Goal: Check status: Check status

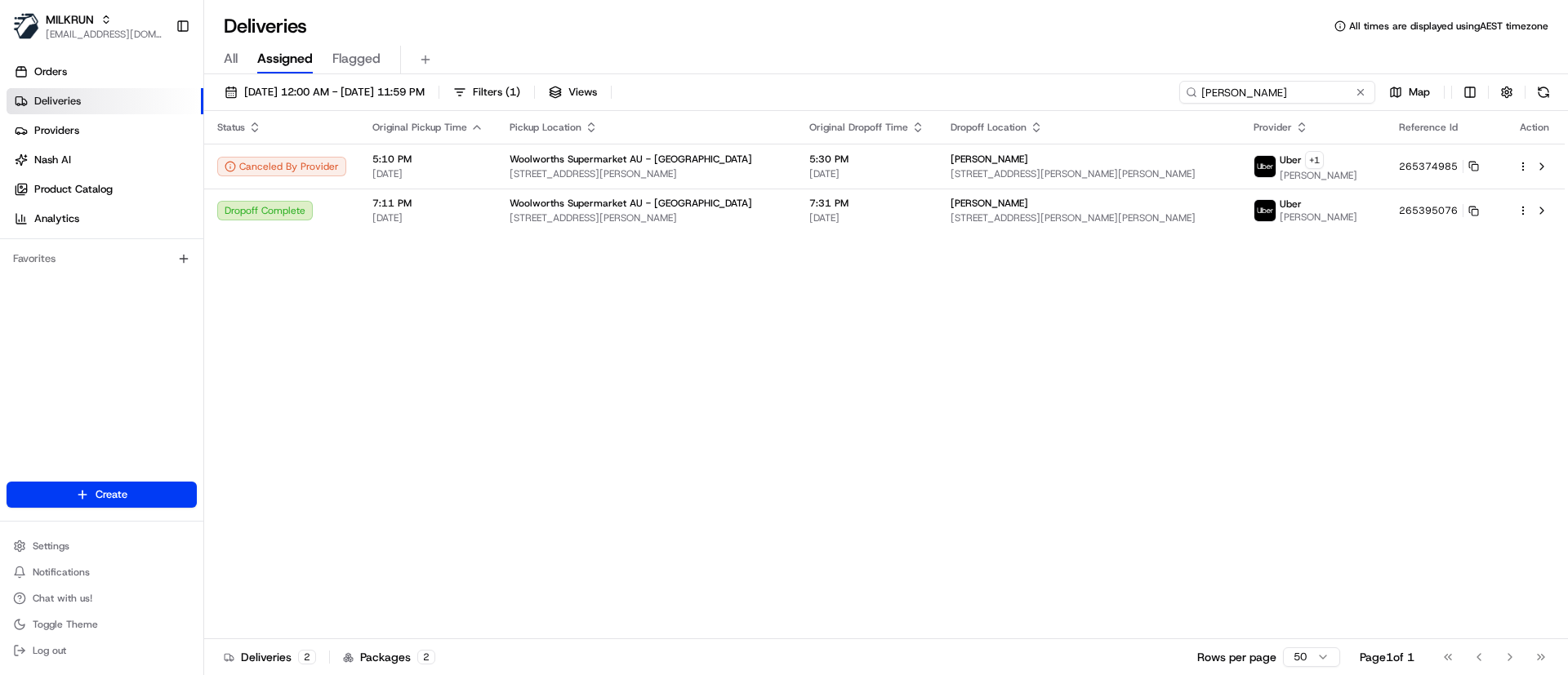
drag, startPoint x: 1329, startPoint y: 89, endPoint x: 957, endPoint y: 91, distance: 372.0
click at [966, 91] on div "18/08/2025 12:00 AM - 25/08/2025 11:59 PM Filters ( 1 ) Views emmilee ricatti M…" at bounding box center [886, 95] width 1364 height 30
paste input "Krissie Tunoho"
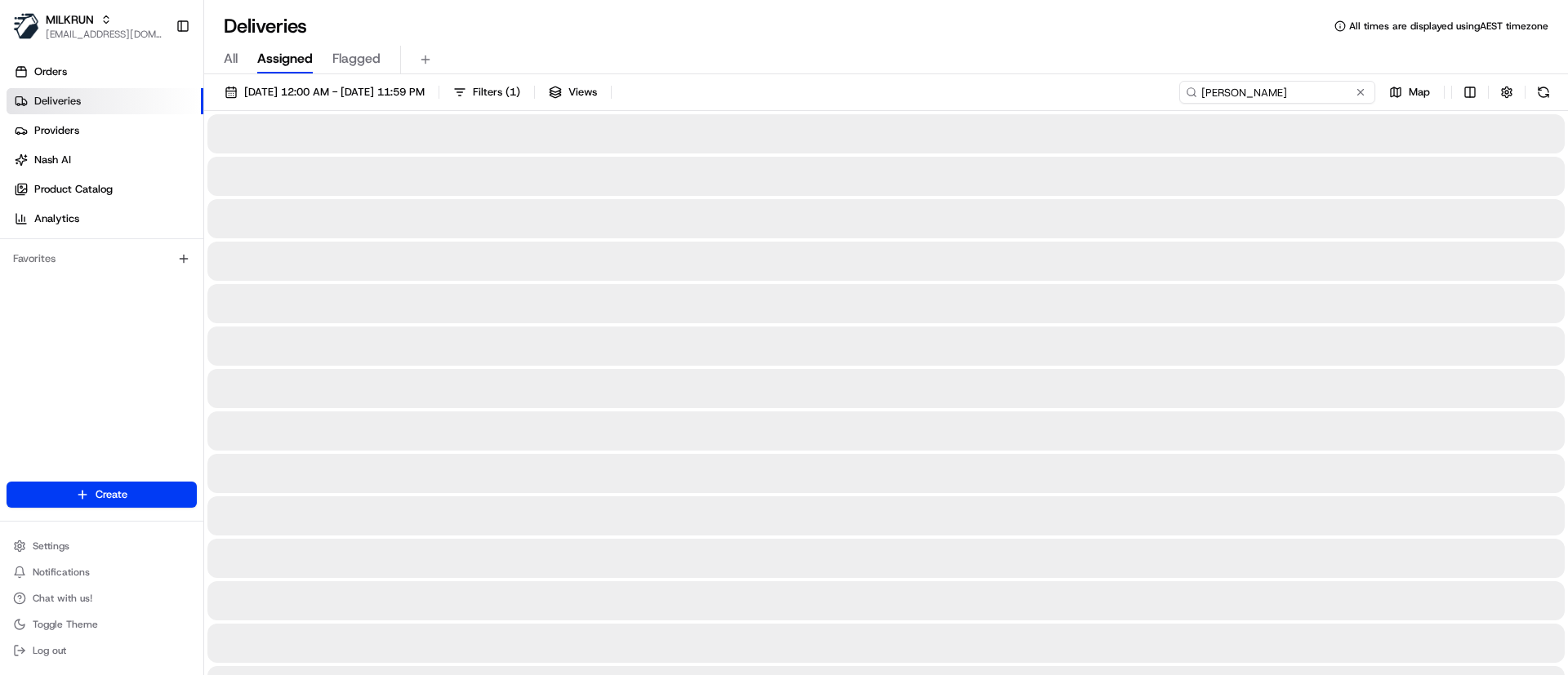
click at [1205, 88] on input "Krissie Tunoho" at bounding box center [1277, 92] width 196 height 22
type input "Krissie Tunoho"
click at [1548, 89] on button at bounding box center [1543, 92] width 22 height 22
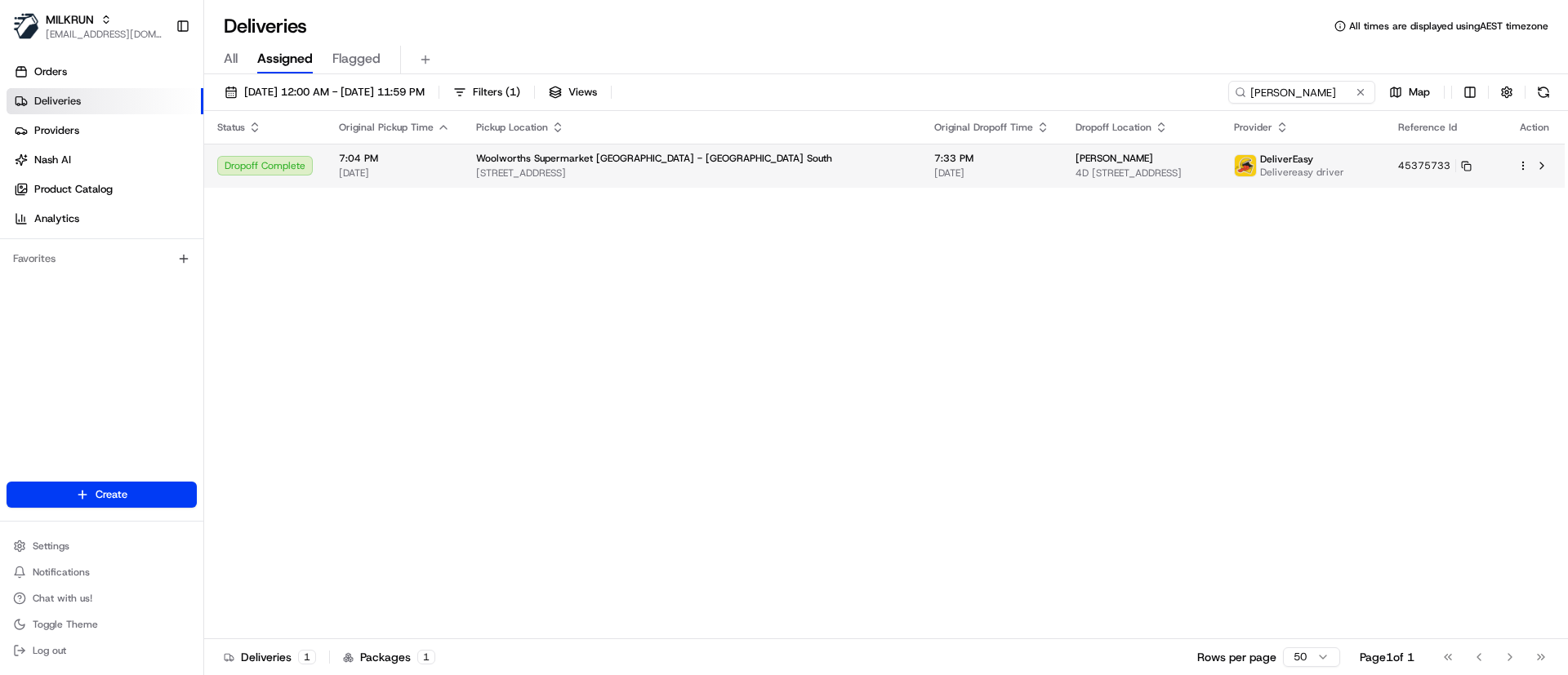
click at [1114, 177] on span "4D [STREET_ADDRESS]" at bounding box center [1142, 173] width 132 height 13
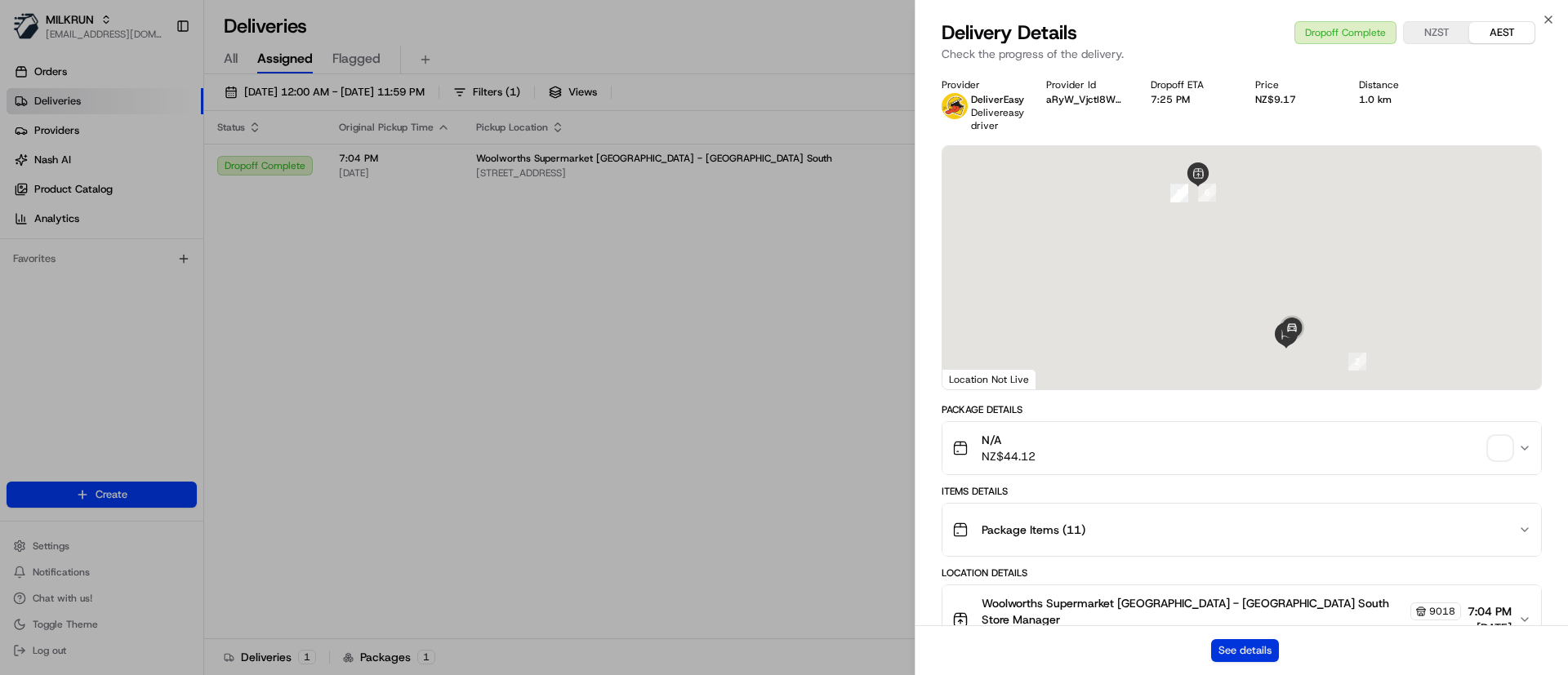
click at [1238, 651] on button "See details" at bounding box center [1245, 650] width 67 height 22
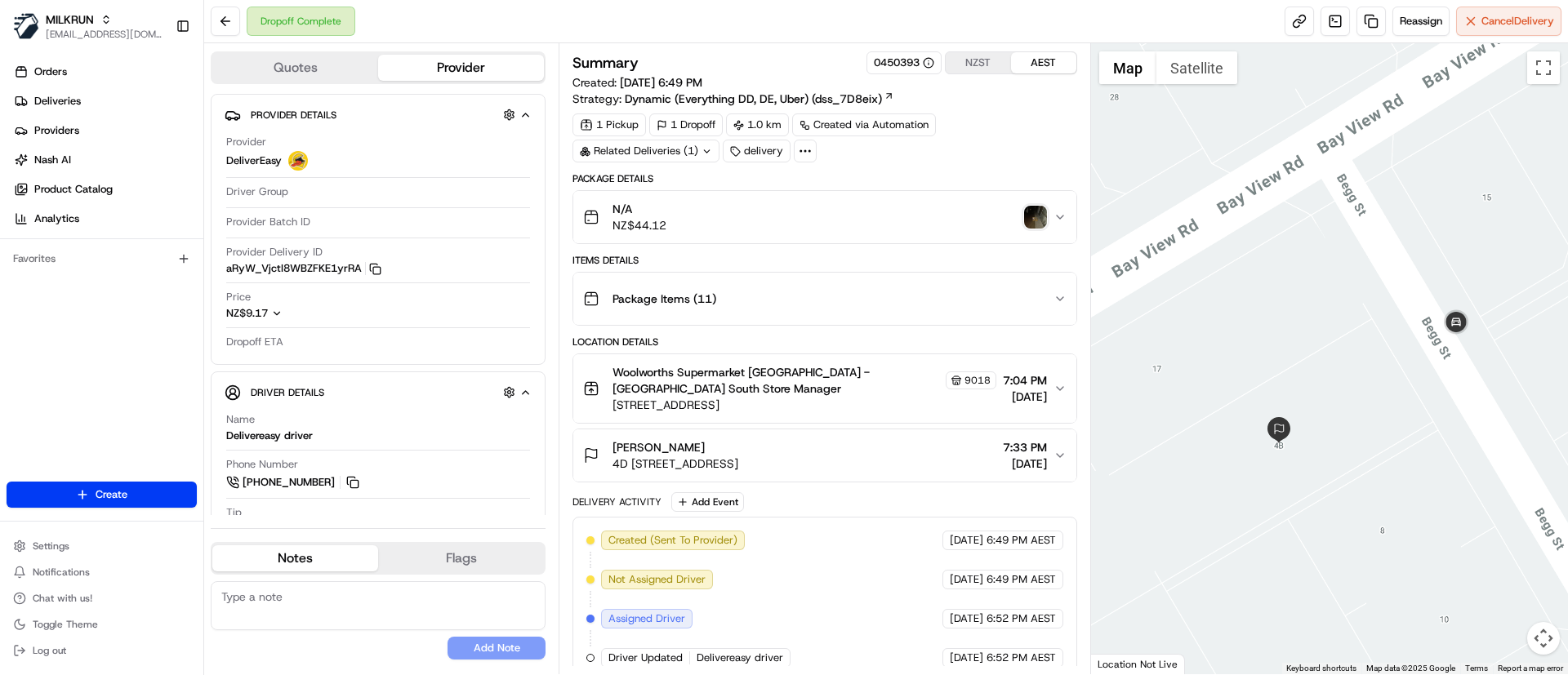
drag, startPoint x: 1372, startPoint y: 555, endPoint x: 1423, endPoint y: 464, distance: 104.3
click at [1423, 464] on div at bounding box center [1330, 359] width 477 height 631
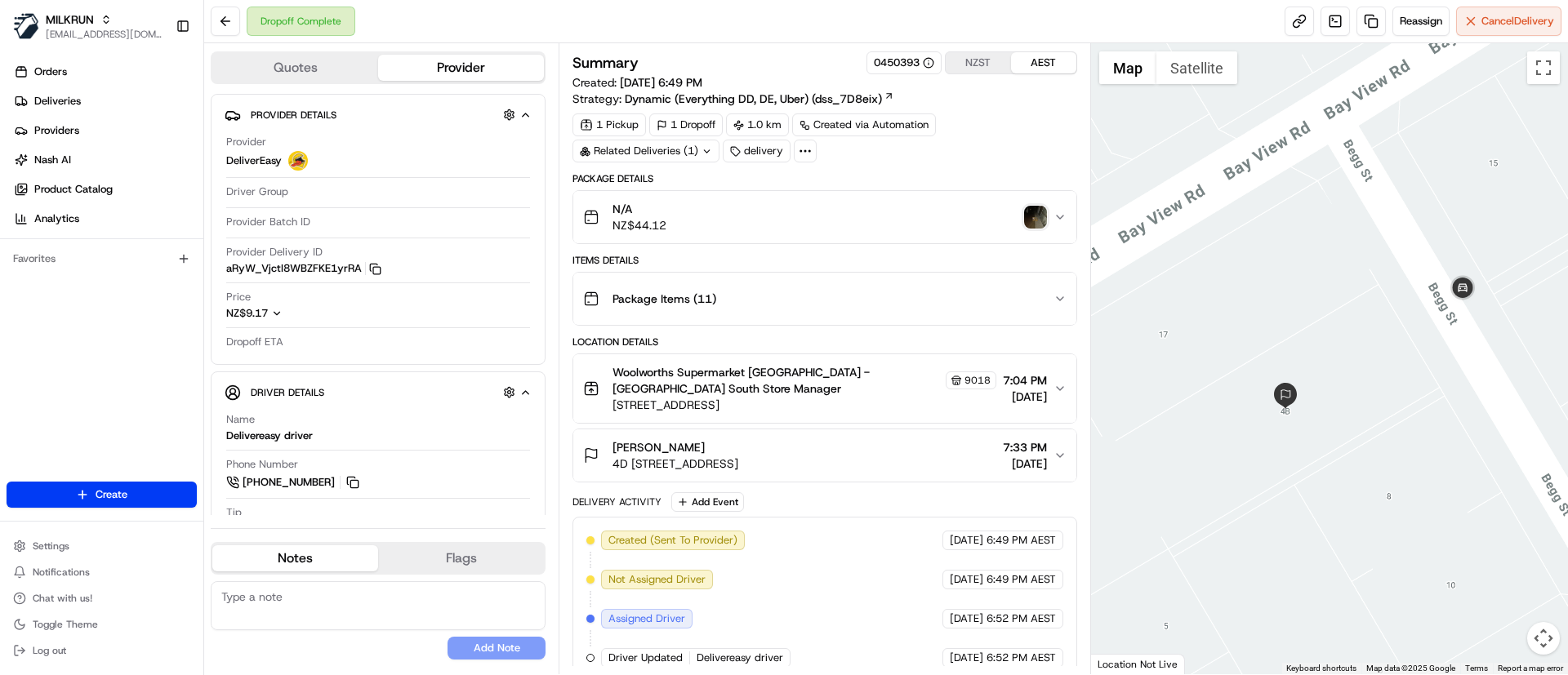
click at [1376, 435] on div at bounding box center [1330, 359] width 477 height 631
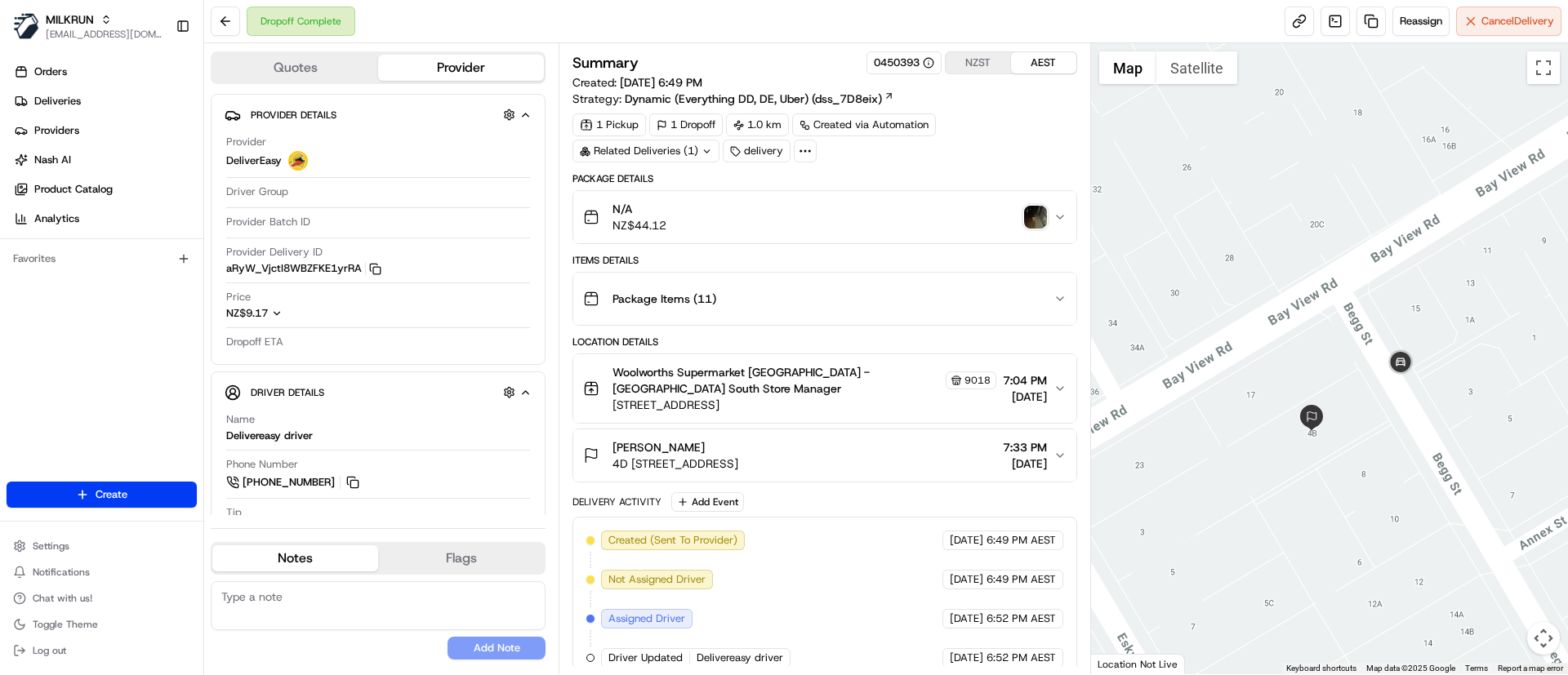
drag, startPoint x: 1479, startPoint y: 417, endPoint x: 1393, endPoint y: 461, distance: 96.6
click at [1393, 461] on div at bounding box center [1330, 359] width 477 height 631
